Goal: Navigation & Orientation: Find specific page/section

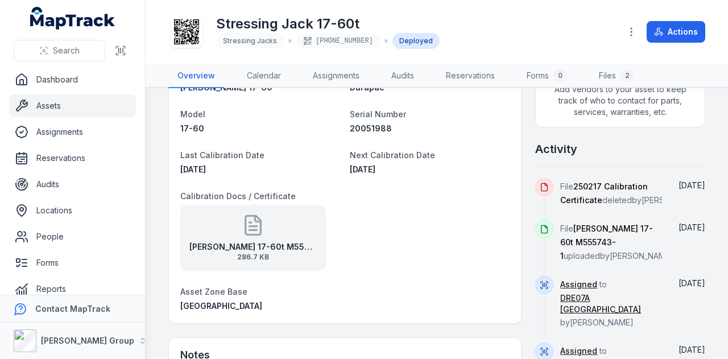
scroll to position [389, 0]
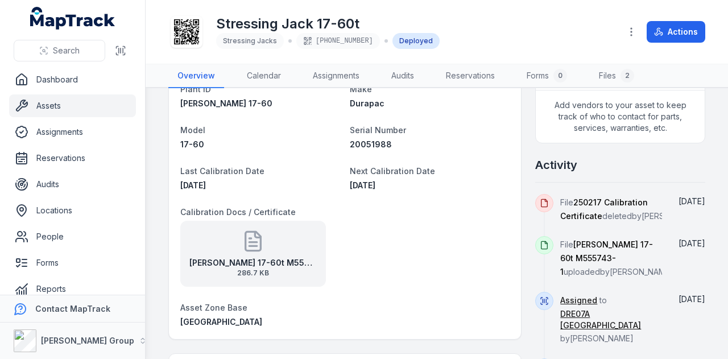
click at [260, 244] on icon at bounding box center [253, 240] width 15 height 19
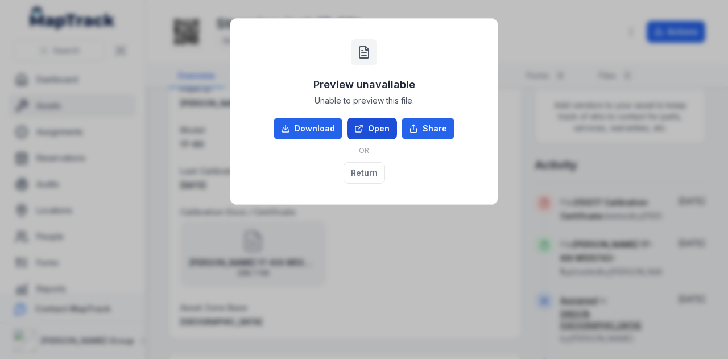
click at [386, 130] on link "Open" at bounding box center [372, 129] width 50 height 22
click at [364, 168] on button "Return" at bounding box center [364, 173] width 42 height 22
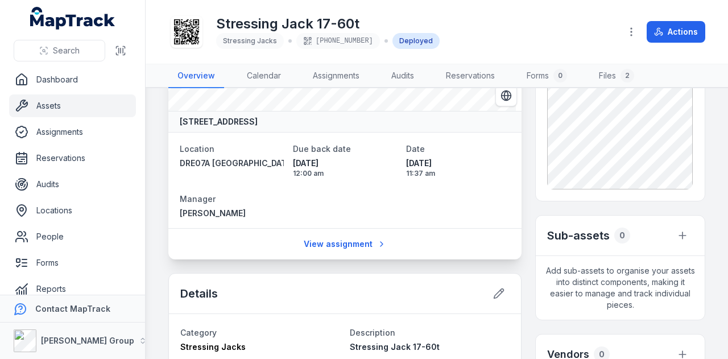
scroll to position [0, 0]
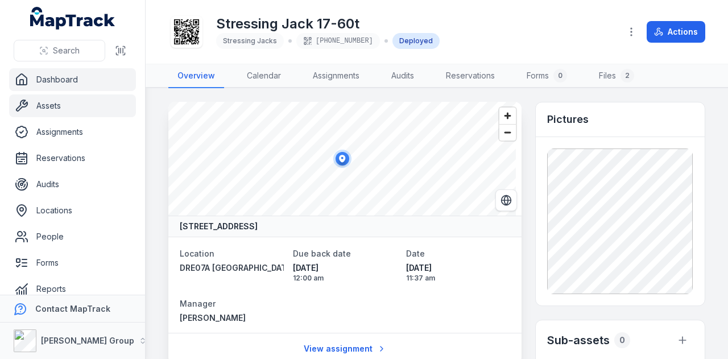
click at [101, 82] on link "Dashboard" at bounding box center [72, 79] width 127 height 23
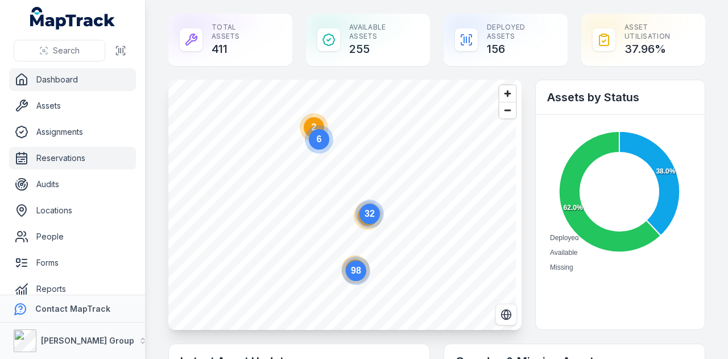
click at [87, 160] on link "Reservations" at bounding box center [72, 158] width 127 height 23
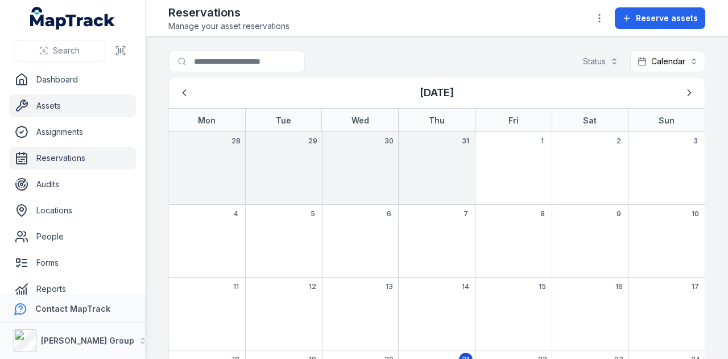
click at [93, 110] on link "Assets" at bounding box center [72, 105] width 127 height 23
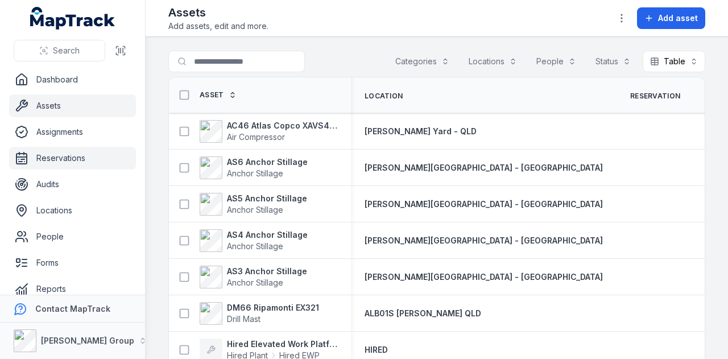
click at [93, 157] on link "Reservations" at bounding box center [72, 158] width 127 height 23
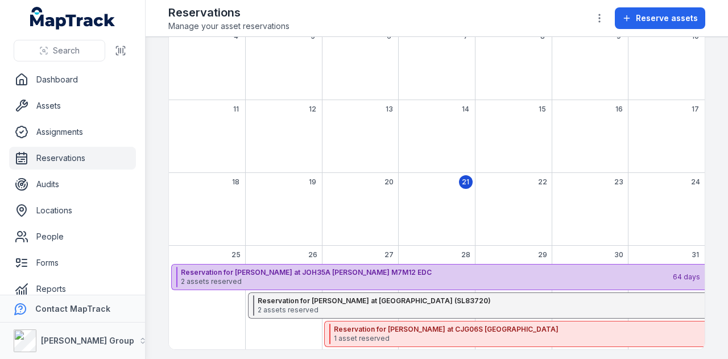
scroll to position [180, 0]
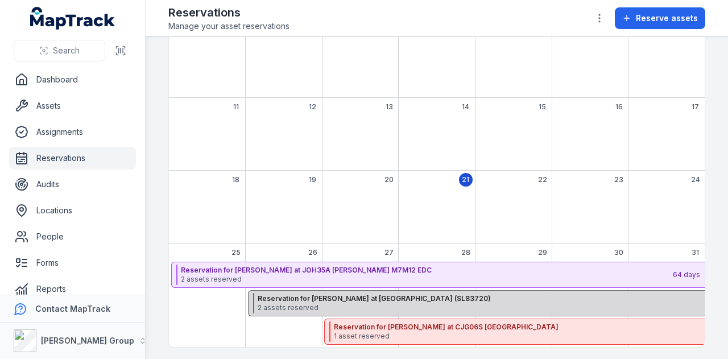
click at [333, 300] on strong "Reservation for [PERSON_NAME] at [GEOGRAPHIC_DATA] (SL83720)" at bounding box center [504, 298] width 492 height 9
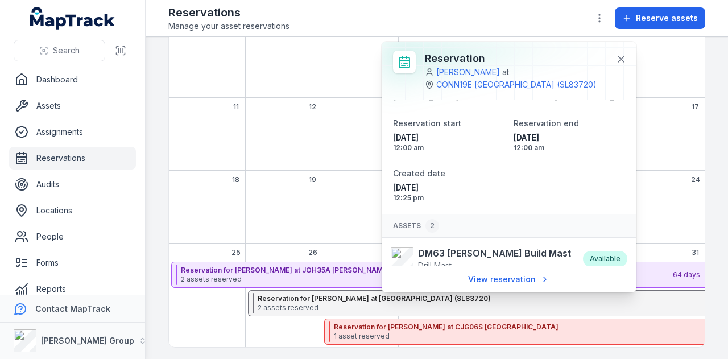
scroll to position [0, 0]
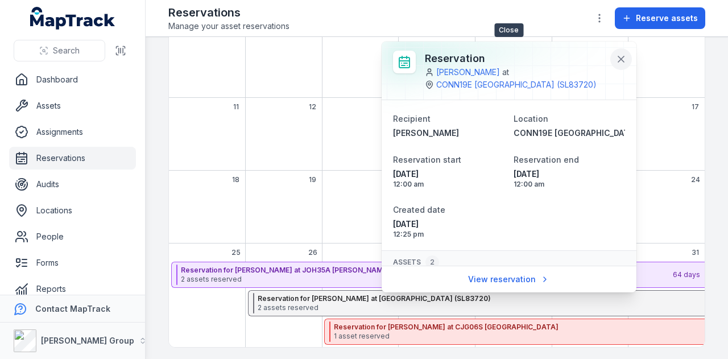
click at [620, 59] on icon at bounding box center [621, 59] width 6 height 6
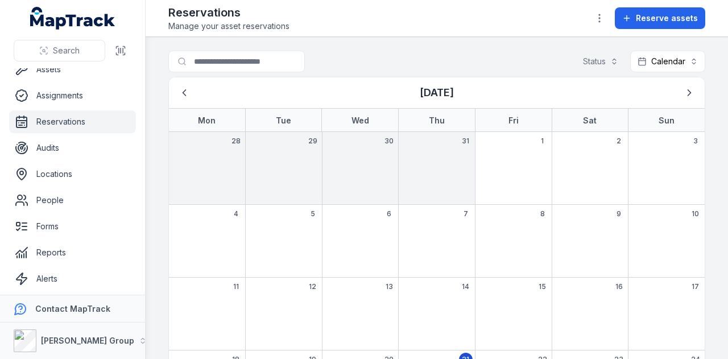
scroll to position [64, 0]
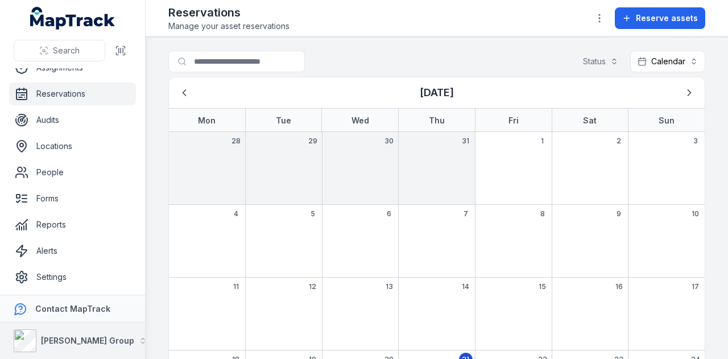
click at [114, 337] on button "[PERSON_NAME] Group" at bounding box center [72, 340] width 145 height 36
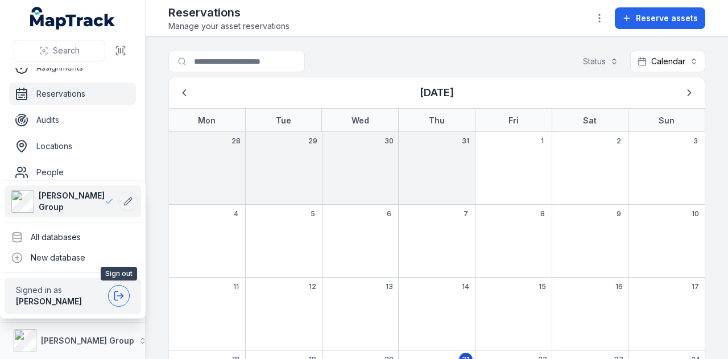
click at [125, 298] on button at bounding box center [119, 296] width 22 height 22
